Goal: Task Accomplishment & Management: Complete application form

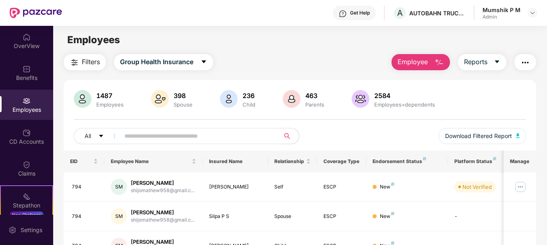
click at [430, 64] on button "Employee" at bounding box center [421, 62] width 58 height 16
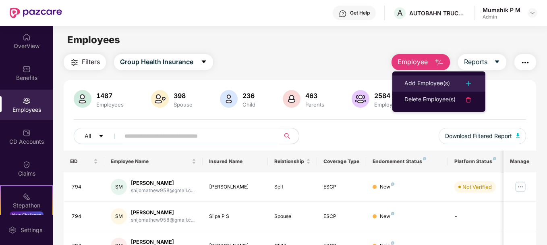
click at [434, 81] on div "Add Employee(s)" at bounding box center [428, 84] width 46 height 10
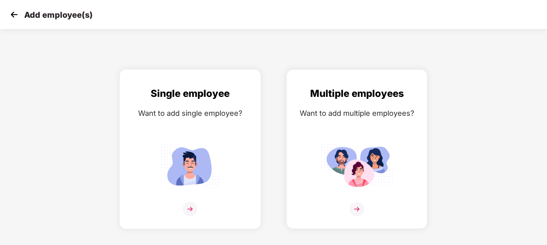
click at [189, 208] on img at bounding box center [190, 209] width 15 height 15
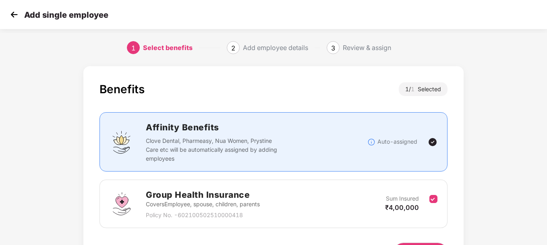
scroll to position [53, 0]
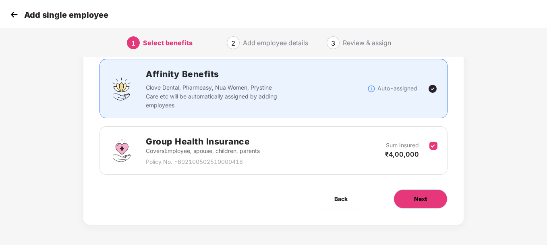
click at [399, 198] on button "Next" at bounding box center [421, 198] width 54 height 19
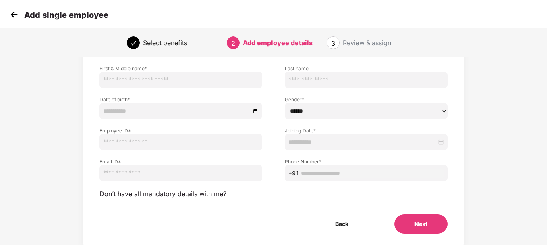
scroll to position [0, 0]
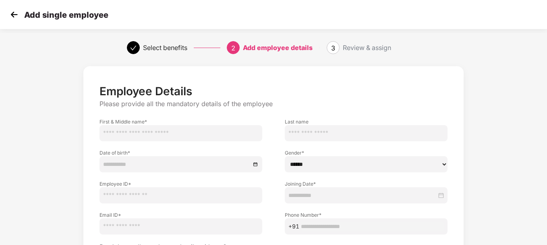
click at [14, 15] on img at bounding box center [14, 14] width 12 height 12
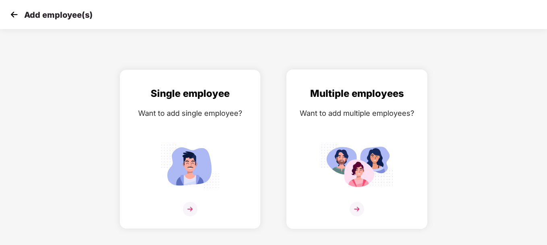
click at [349, 212] on div at bounding box center [357, 214] width 124 height 25
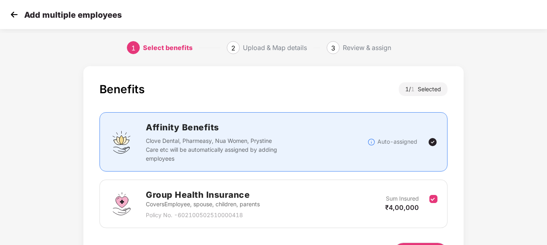
scroll to position [53, 0]
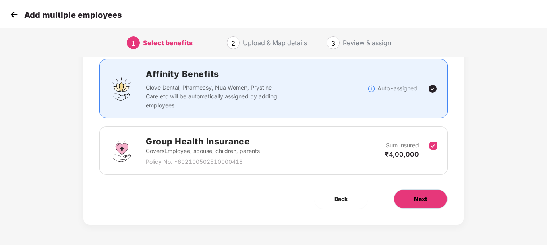
click at [421, 201] on span "Next" at bounding box center [420, 198] width 13 height 9
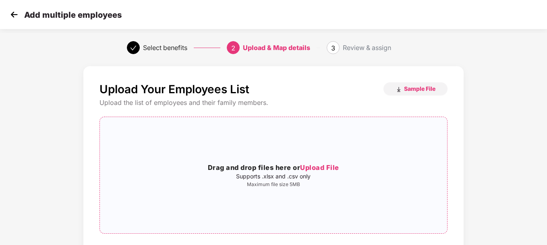
click at [316, 166] on span "Upload File" at bounding box center [319, 167] width 39 height 8
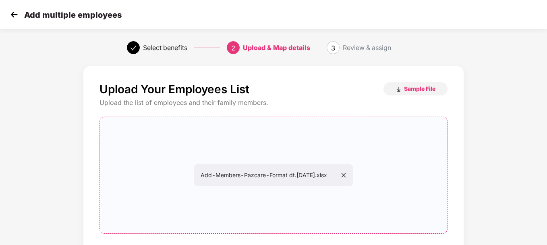
scroll to position [79, 0]
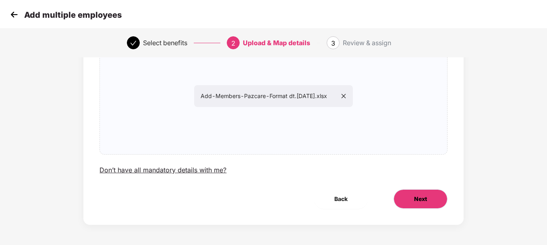
click at [424, 203] on span "Next" at bounding box center [420, 198] width 13 height 9
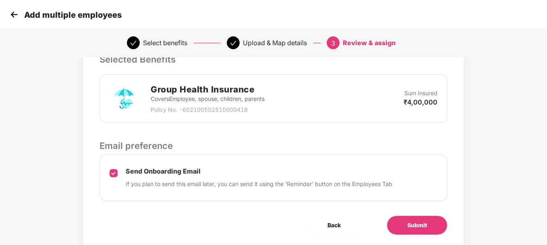
scroll to position [188, 0]
click at [420, 230] on button "Submit" at bounding box center [417, 224] width 61 height 19
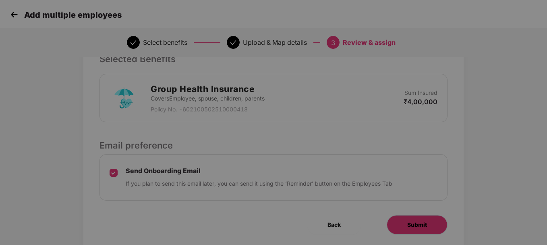
scroll to position [0, 0]
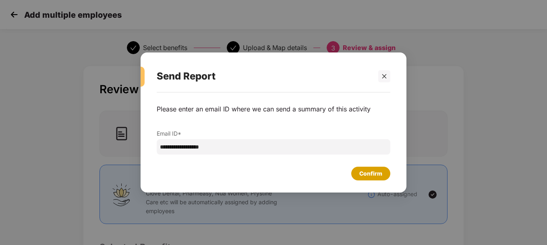
click at [377, 175] on div "Confirm" at bounding box center [371, 173] width 23 height 9
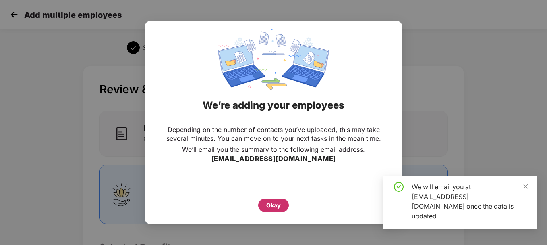
click at [270, 210] on div "Okay" at bounding box center [273, 205] width 31 height 14
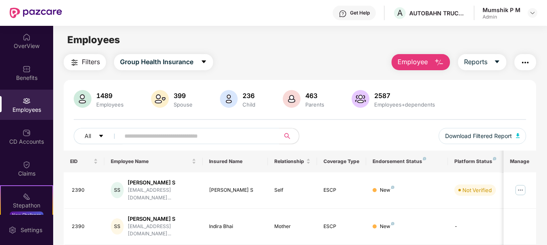
click at [433, 59] on button "Employee" at bounding box center [421, 62] width 58 height 16
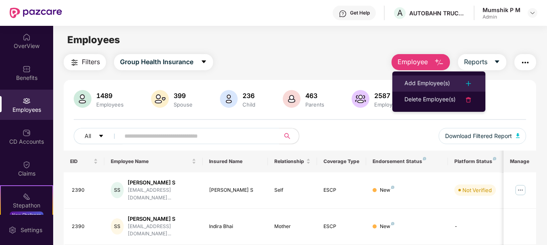
click at [432, 81] on div "Add Employee(s)" at bounding box center [428, 84] width 46 height 10
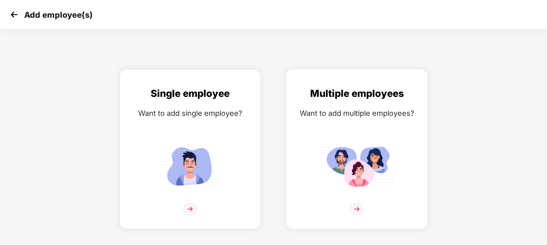
click at [354, 210] on img at bounding box center [357, 209] width 15 height 15
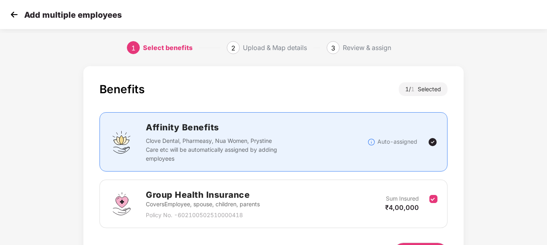
scroll to position [53, 0]
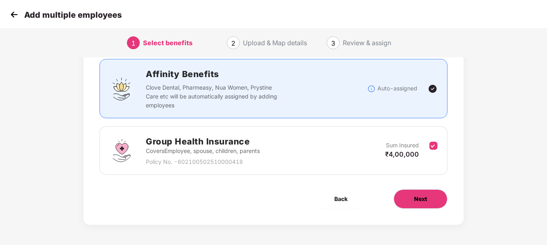
click at [434, 201] on button "Next" at bounding box center [421, 198] width 54 height 19
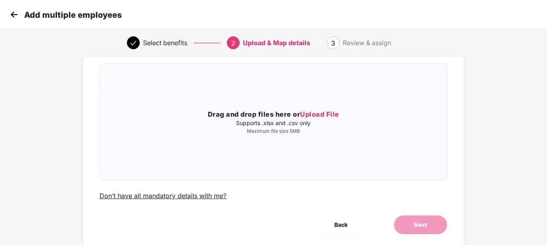
scroll to position [0, 0]
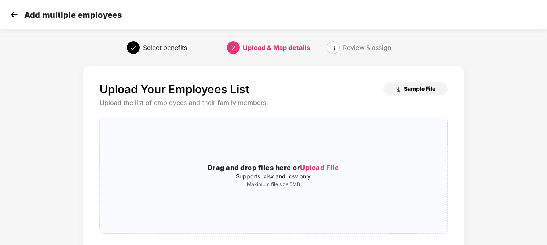
click at [406, 87] on span "Sample File" at bounding box center [419, 89] width 31 height 8
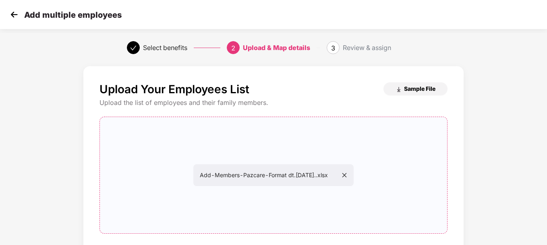
scroll to position [79, 0]
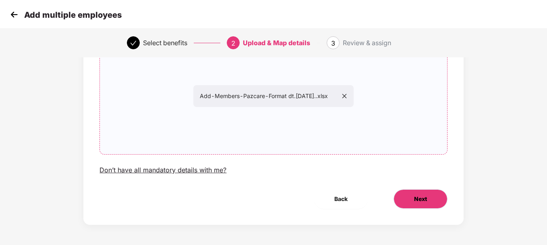
click at [433, 205] on button "Next" at bounding box center [421, 198] width 54 height 19
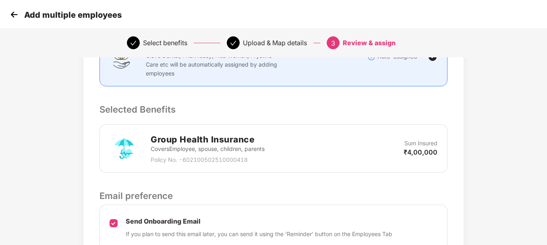
scroll to position [214, 0]
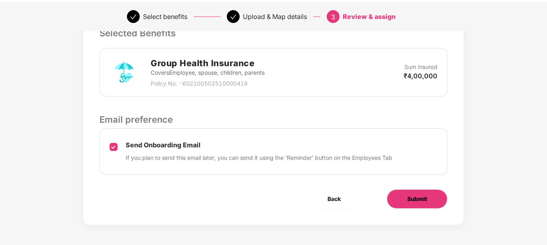
click at [408, 195] on span "Submit" at bounding box center [418, 198] width 20 height 9
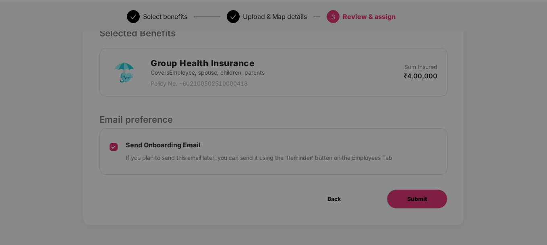
scroll to position [0, 0]
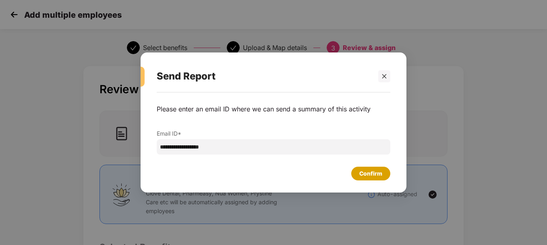
click at [362, 175] on div "Confirm" at bounding box center [371, 173] width 23 height 9
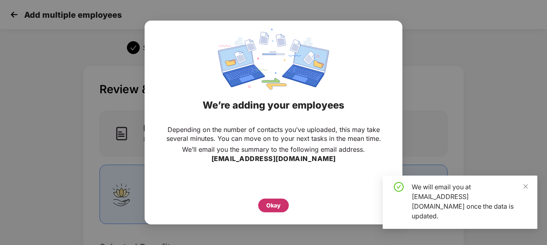
click at [277, 202] on div "Okay" at bounding box center [273, 205] width 15 height 9
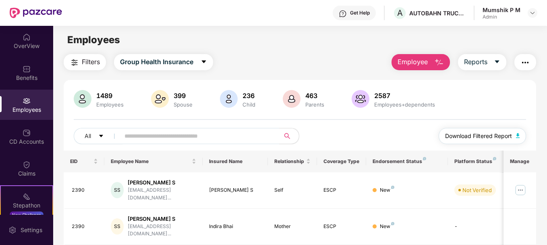
click at [518, 135] on img "button" at bounding box center [518, 135] width 4 height 5
click at [435, 60] on button "Employee" at bounding box center [421, 62] width 58 height 16
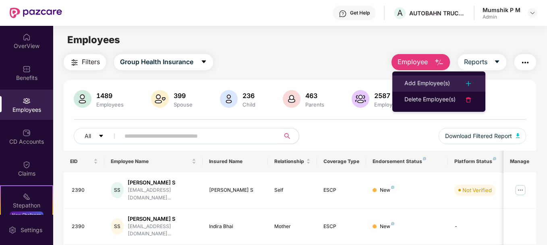
click at [426, 84] on div "Add Employee(s)" at bounding box center [428, 84] width 46 height 10
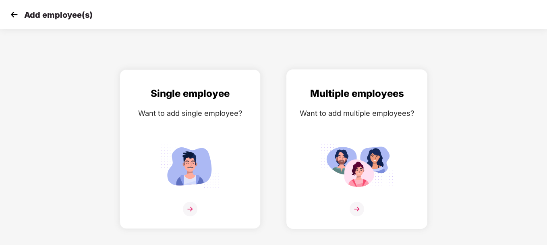
click at [358, 208] on img at bounding box center [357, 209] width 15 height 15
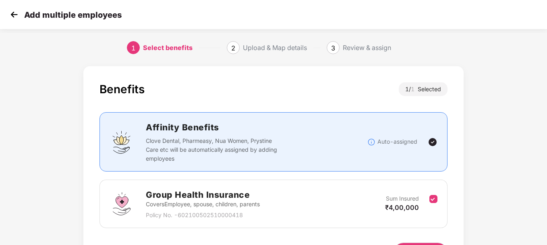
scroll to position [53, 0]
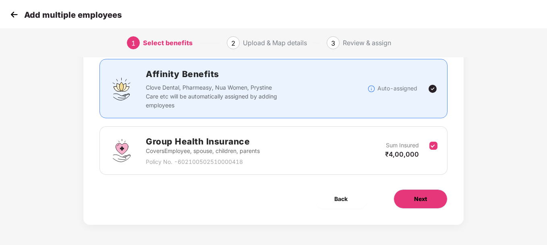
click at [417, 194] on span "Next" at bounding box center [420, 198] width 13 height 9
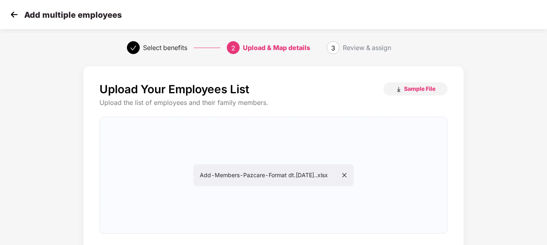
scroll to position [79, 0]
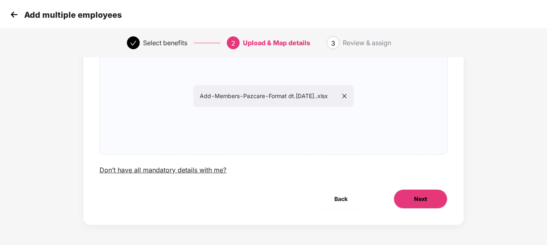
click at [431, 194] on button "Next" at bounding box center [421, 198] width 54 height 19
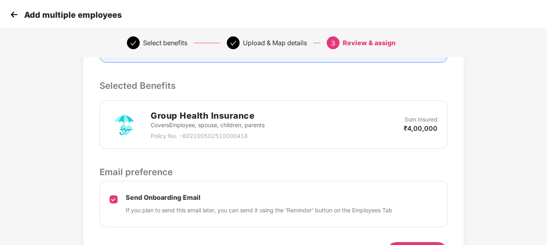
scroll to position [214, 0]
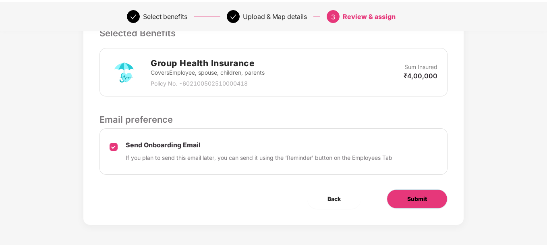
click at [415, 205] on button "Submit" at bounding box center [417, 198] width 61 height 19
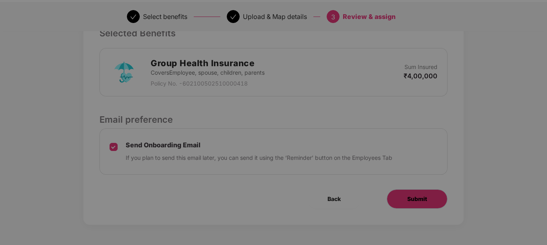
scroll to position [0, 0]
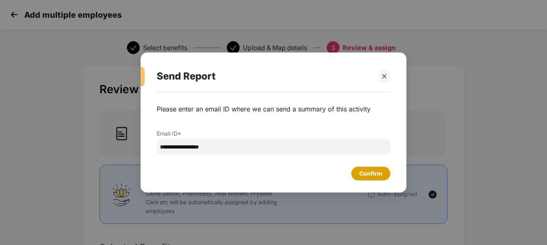
click at [369, 169] on div "Confirm" at bounding box center [371, 173] width 23 height 9
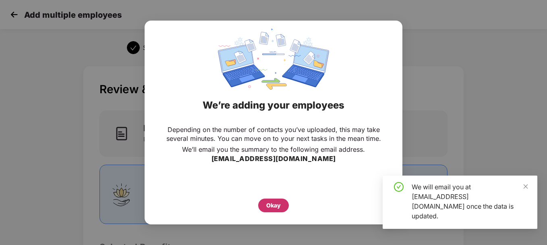
click at [274, 202] on div "Okay" at bounding box center [273, 205] width 15 height 9
